Goal: Task Accomplishment & Management: Use online tool/utility

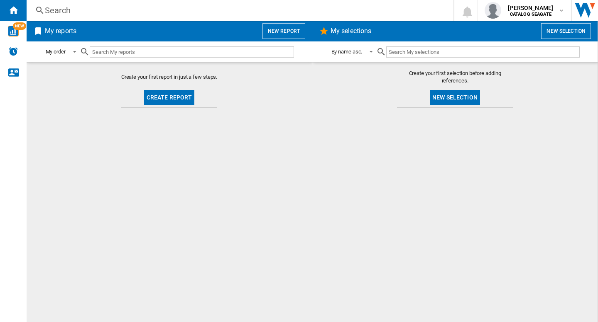
drag, startPoint x: 239, startPoint y: 196, endPoint x: 249, endPoint y: 183, distance: 15.8
click at [239, 194] on md-content "Create your first report in just a few steps. Create report" at bounding box center [169, 192] width 285 height 260
click at [230, 12] on div "Search" at bounding box center [238, 11] width 387 height 12
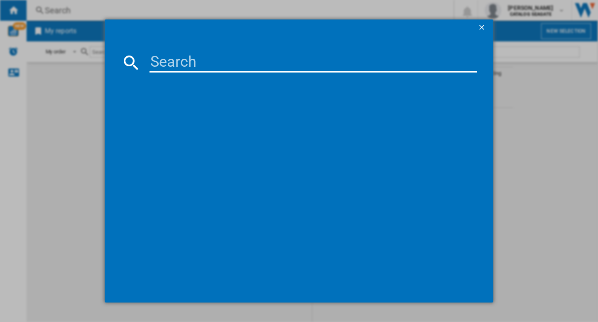
click at [175, 63] on input at bounding box center [312, 63] width 327 height 20
type input "western"
click at [478, 24] on ng-md-icon "getI18NText('BUTTONS.CLOSE_DIALOG')" at bounding box center [482, 28] width 10 height 10
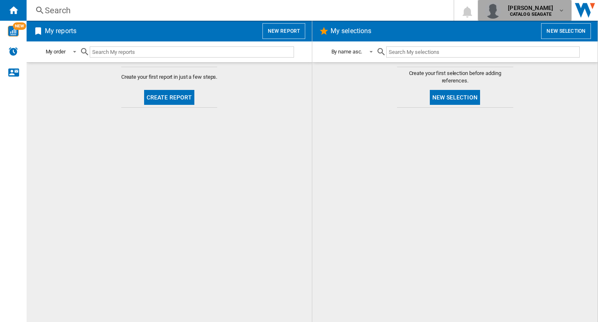
click at [534, 20] on button "xin li CATALOG SEAGATE" at bounding box center [524, 10] width 93 height 21
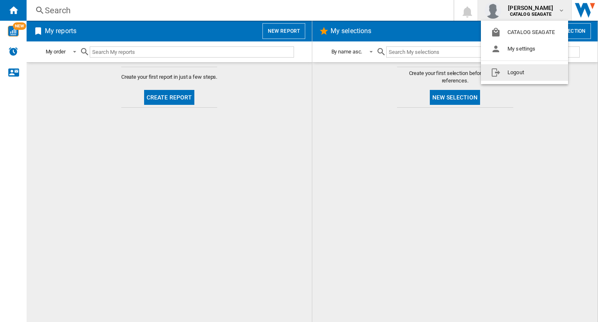
click at [517, 76] on button "Logout" at bounding box center [524, 72] width 87 height 17
